Goal: Task Accomplishment & Management: Manage account settings

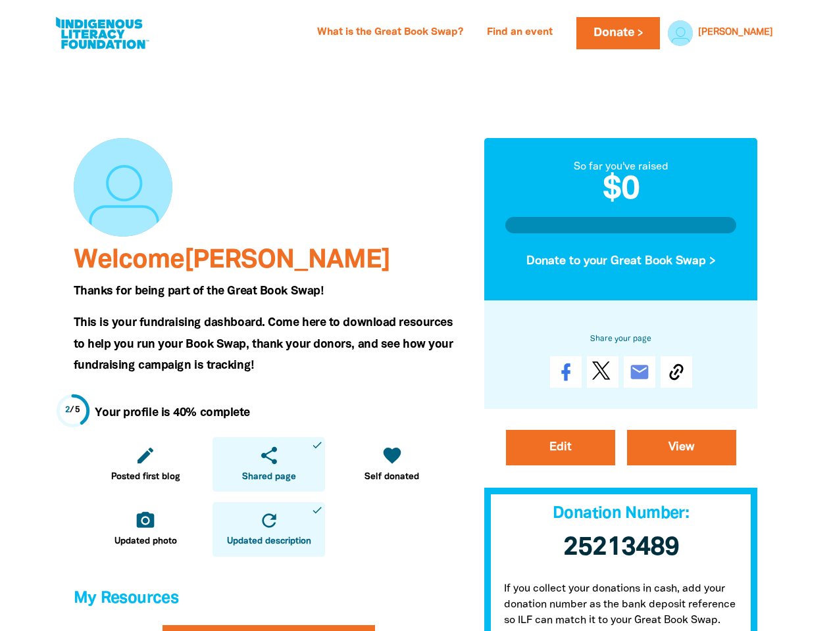
click at [415, 318] on span "This is your fundraising dashboard. Come here to download resources to help you…" at bounding box center [263, 344] width 379 height 53
click at [758, 33] on link "[PERSON_NAME]" at bounding box center [735, 32] width 75 height 9
click at [145, 464] on icon "edit" at bounding box center [145, 455] width 21 height 21
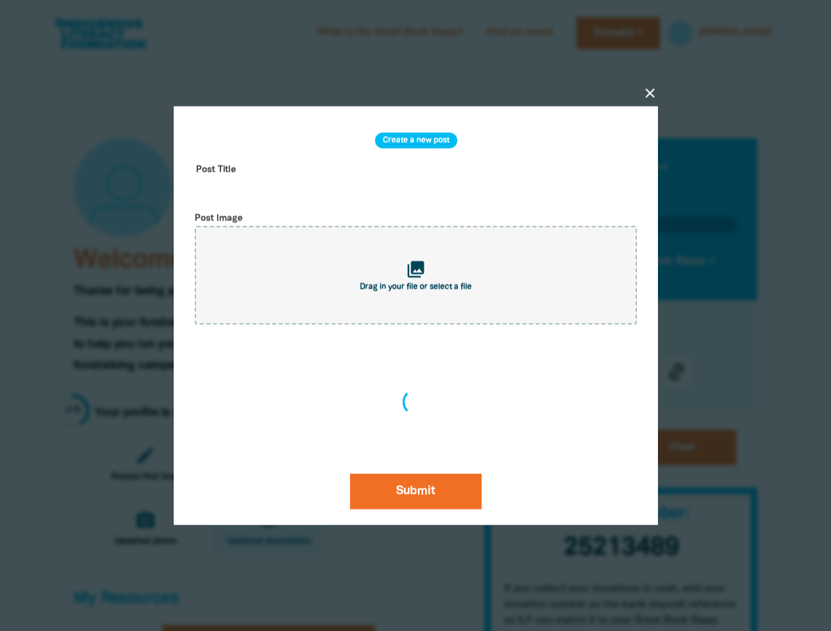
click at [268, 464] on div "close Create a new post Post Title Post Image collections Drag in your file or …" at bounding box center [416, 315] width 526 height 545
click at [391, 464] on div "close Create a new post Post Title Post Image collections Drag in your file or …" at bounding box center [416, 315] width 526 height 545
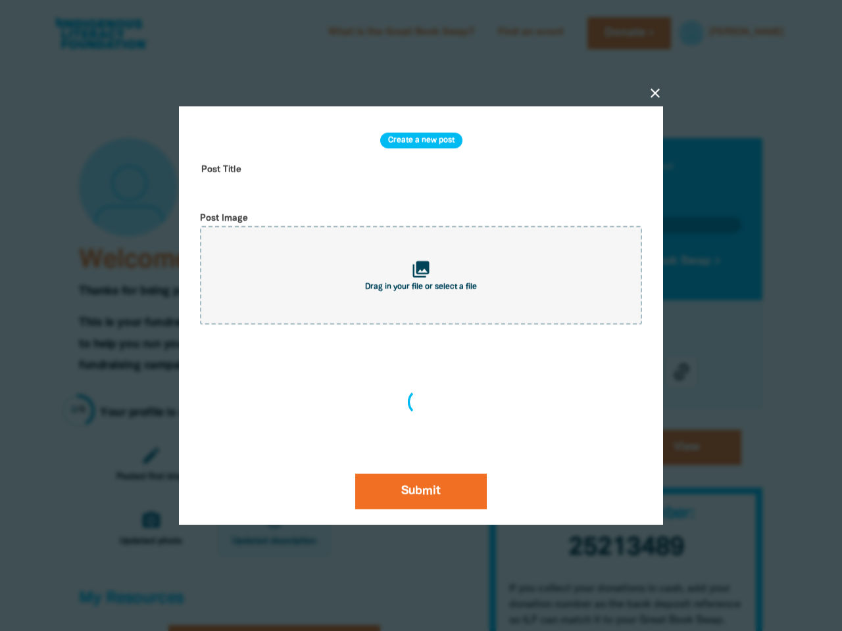
click at [145, 529] on div at bounding box center [421, 315] width 842 height 631
click at [268, 529] on icon "refresh" at bounding box center [274, 520] width 21 height 21
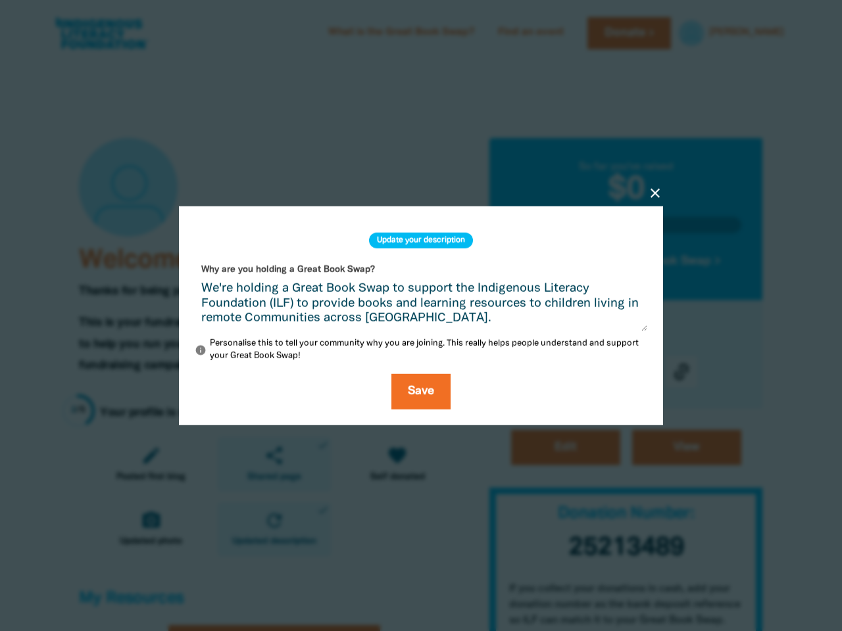
click at [621, 261] on div "close Update your description Why are you holding a Great Book Swap? We're hold…" at bounding box center [421, 315] width 526 height 345
click at [676, 372] on div "close Update your description Why are you holding a Great Book Swap? We're hold…" at bounding box center [421, 316] width 526 height 282
